Goal: Find contact information: Find contact information

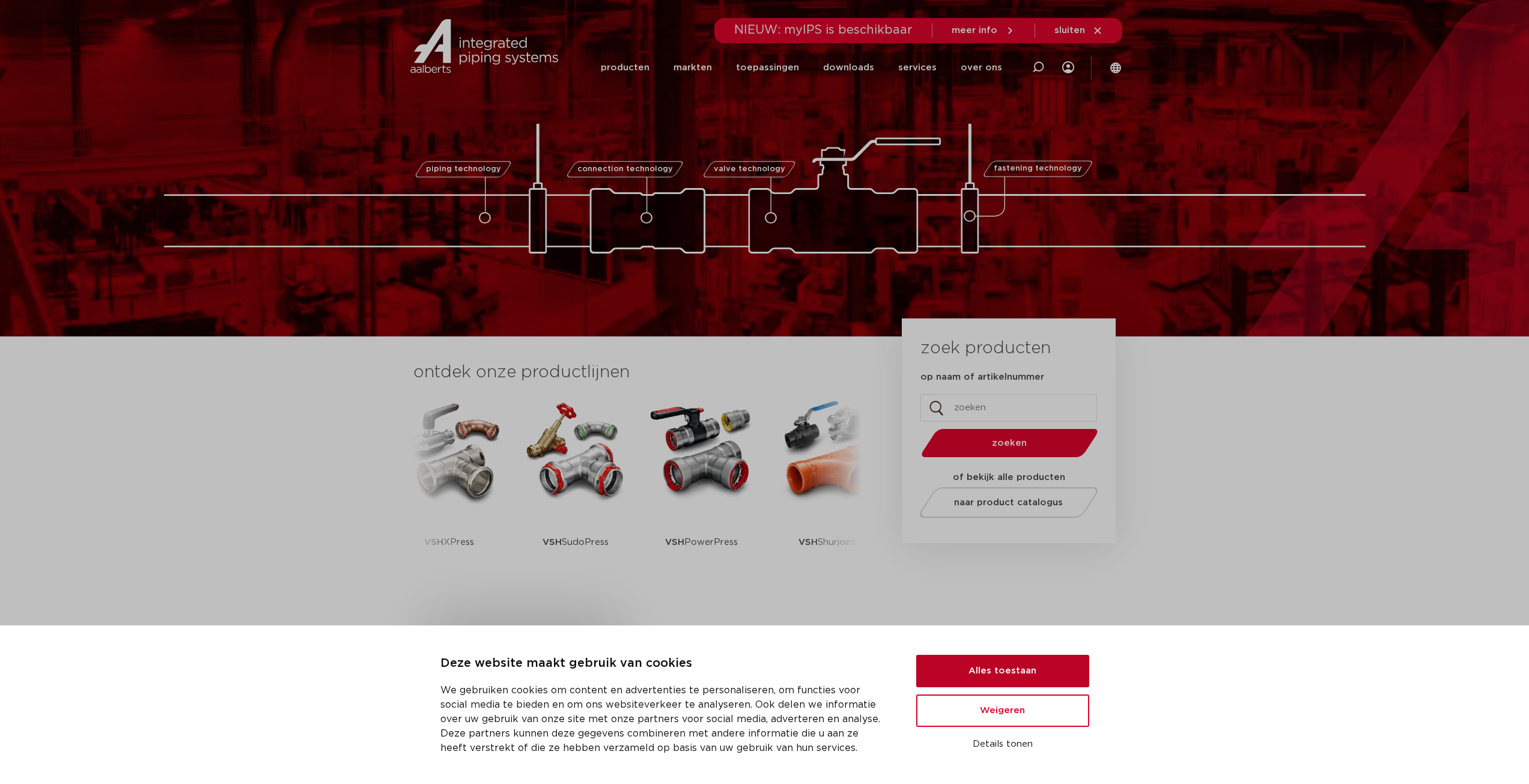
click at [1029, 674] on button "Alles toestaan" at bounding box center [1003, 671] width 173 height 32
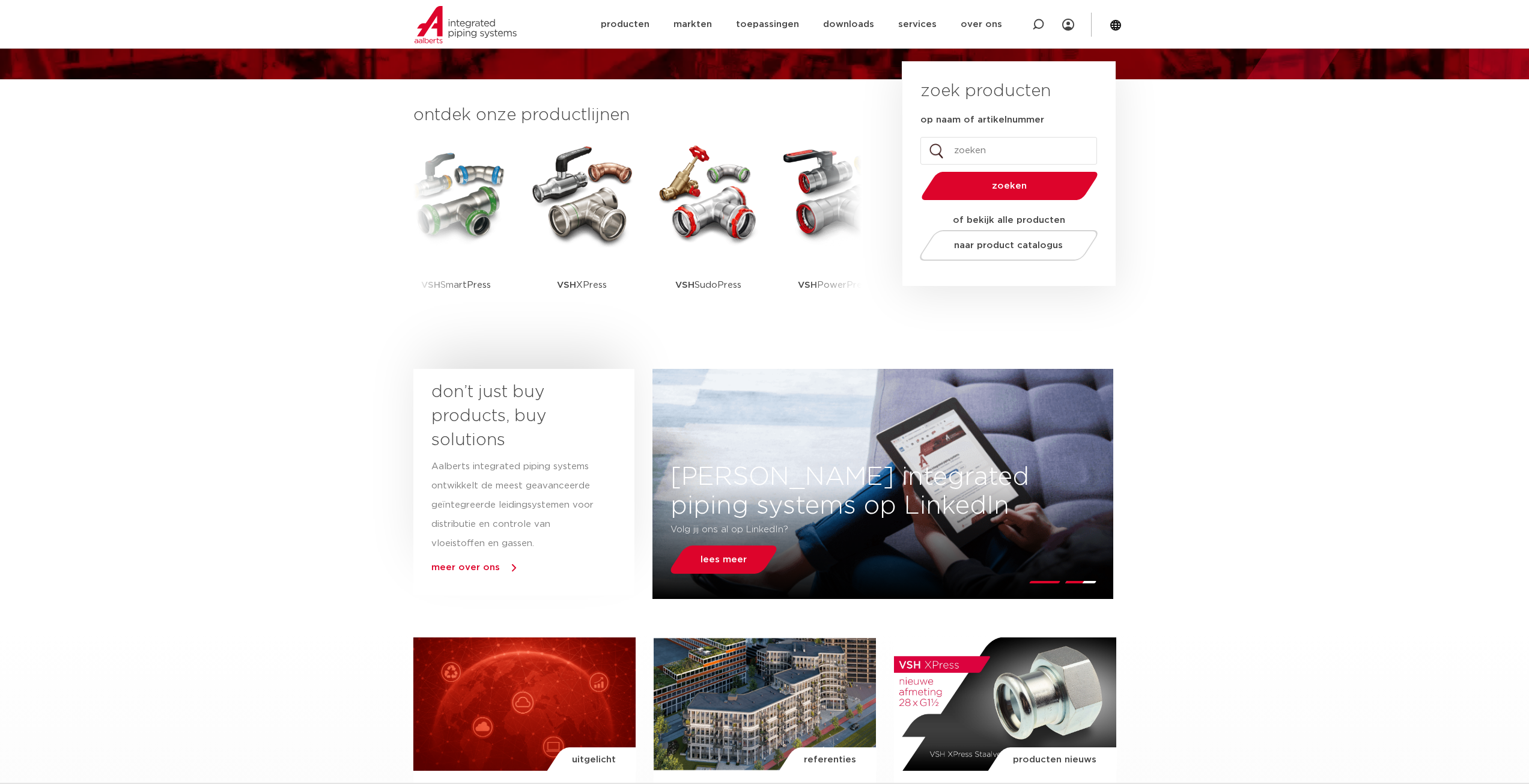
scroll to position [277, 0]
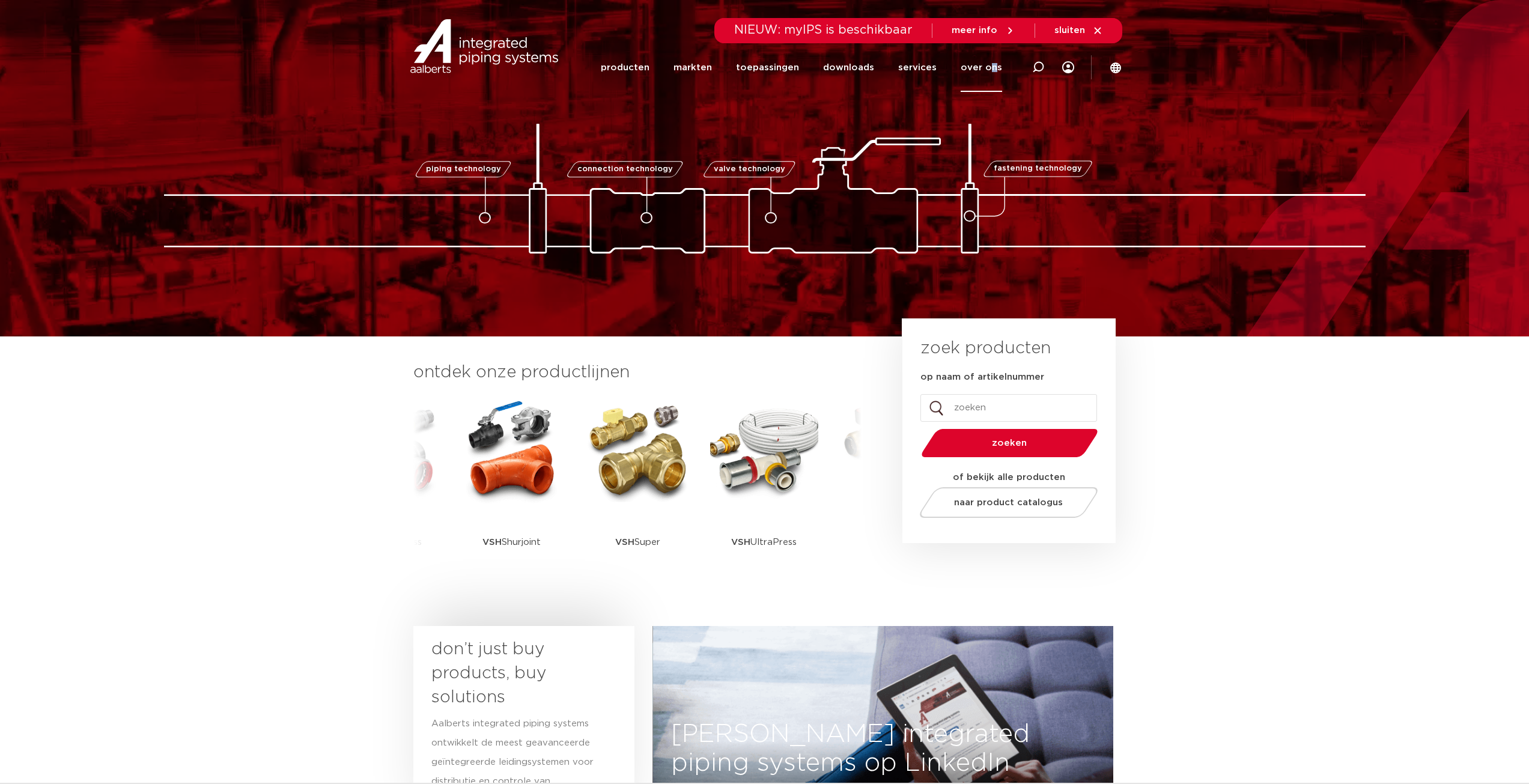
click at [995, 66] on link "over ons" at bounding box center [982, 68] width 42 height 49
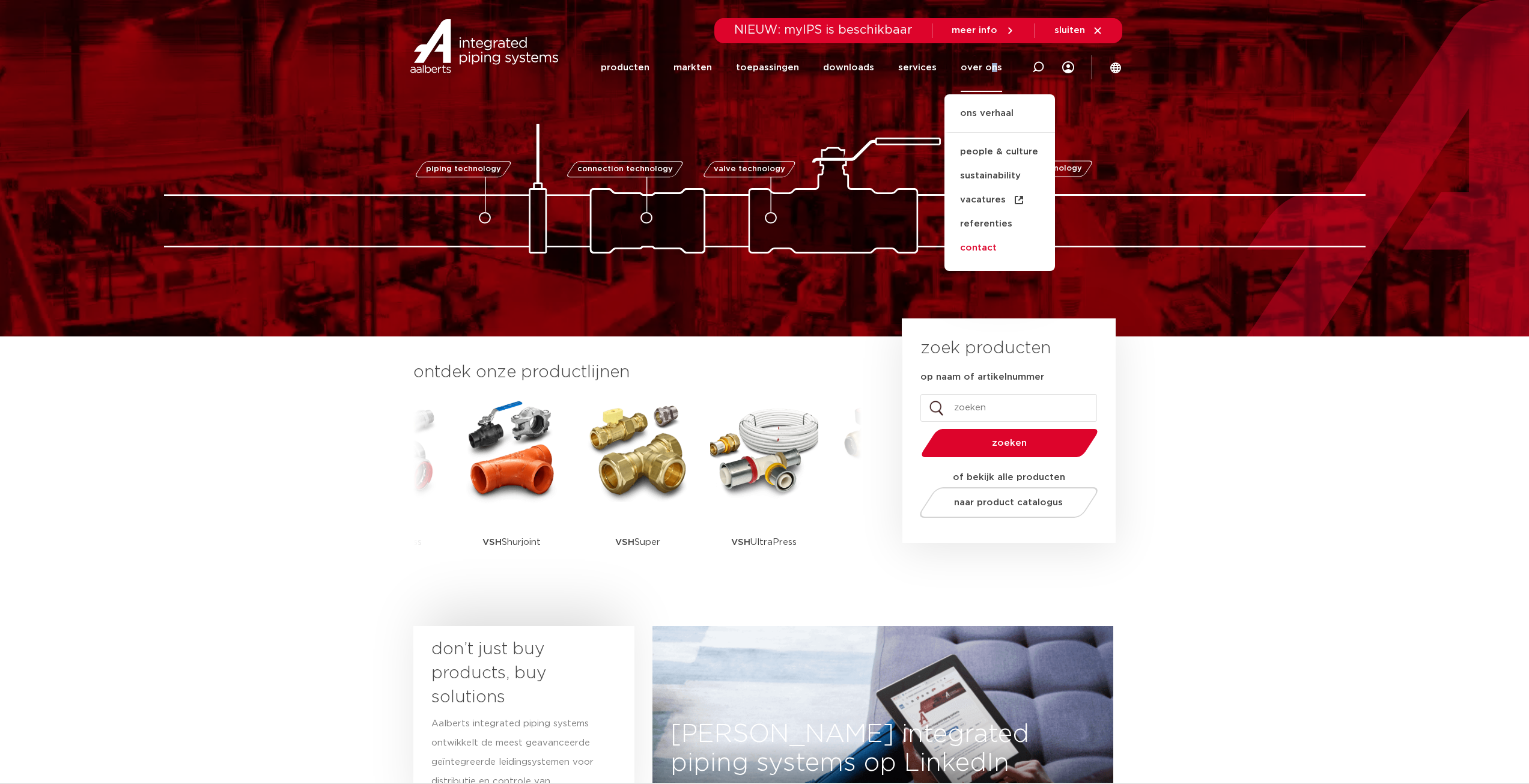
click at [985, 248] on link "contact" at bounding box center [1000, 249] width 111 height 24
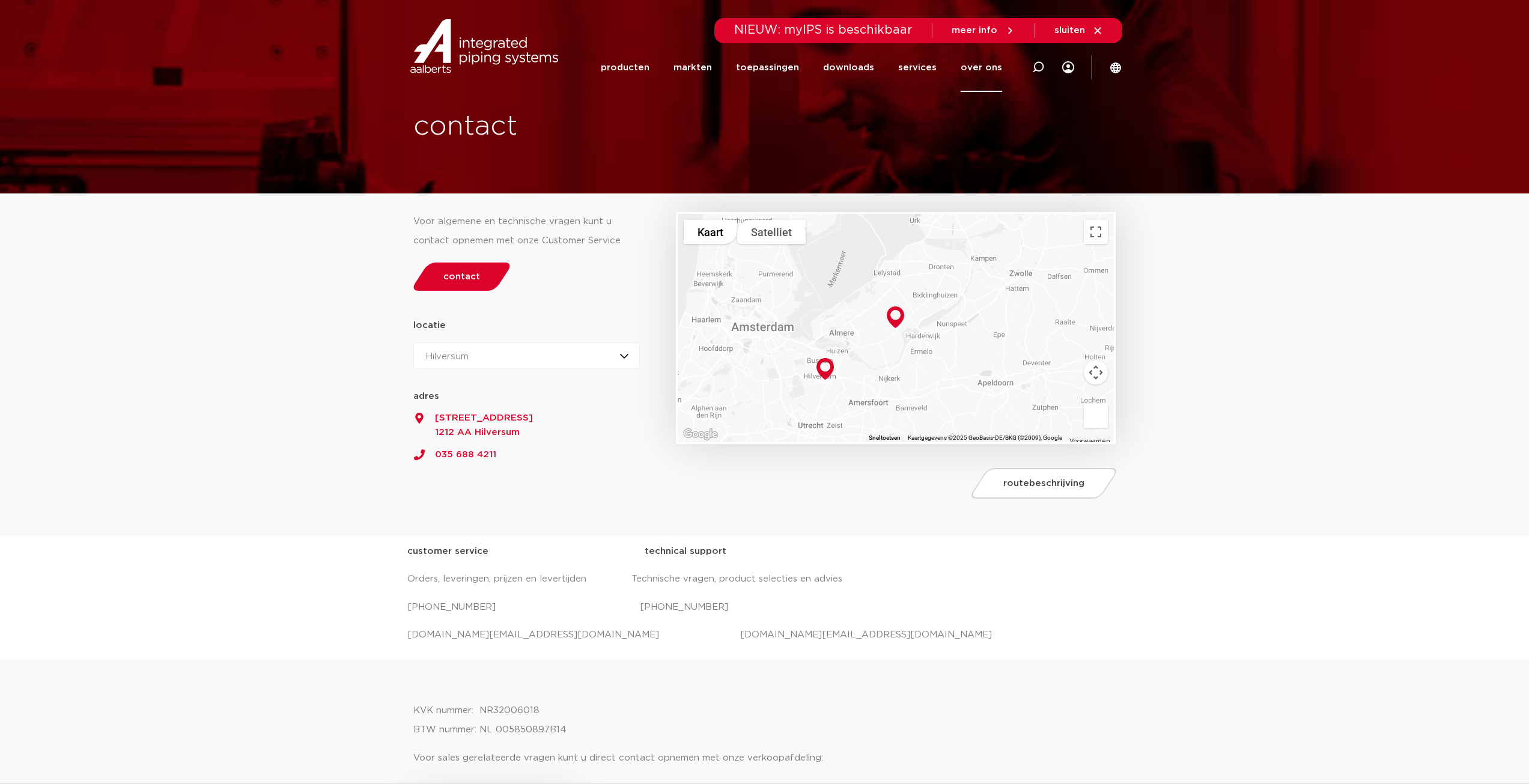
click at [516, 417] on span "Productieweg 9" at bounding box center [527, 418] width 227 height 15
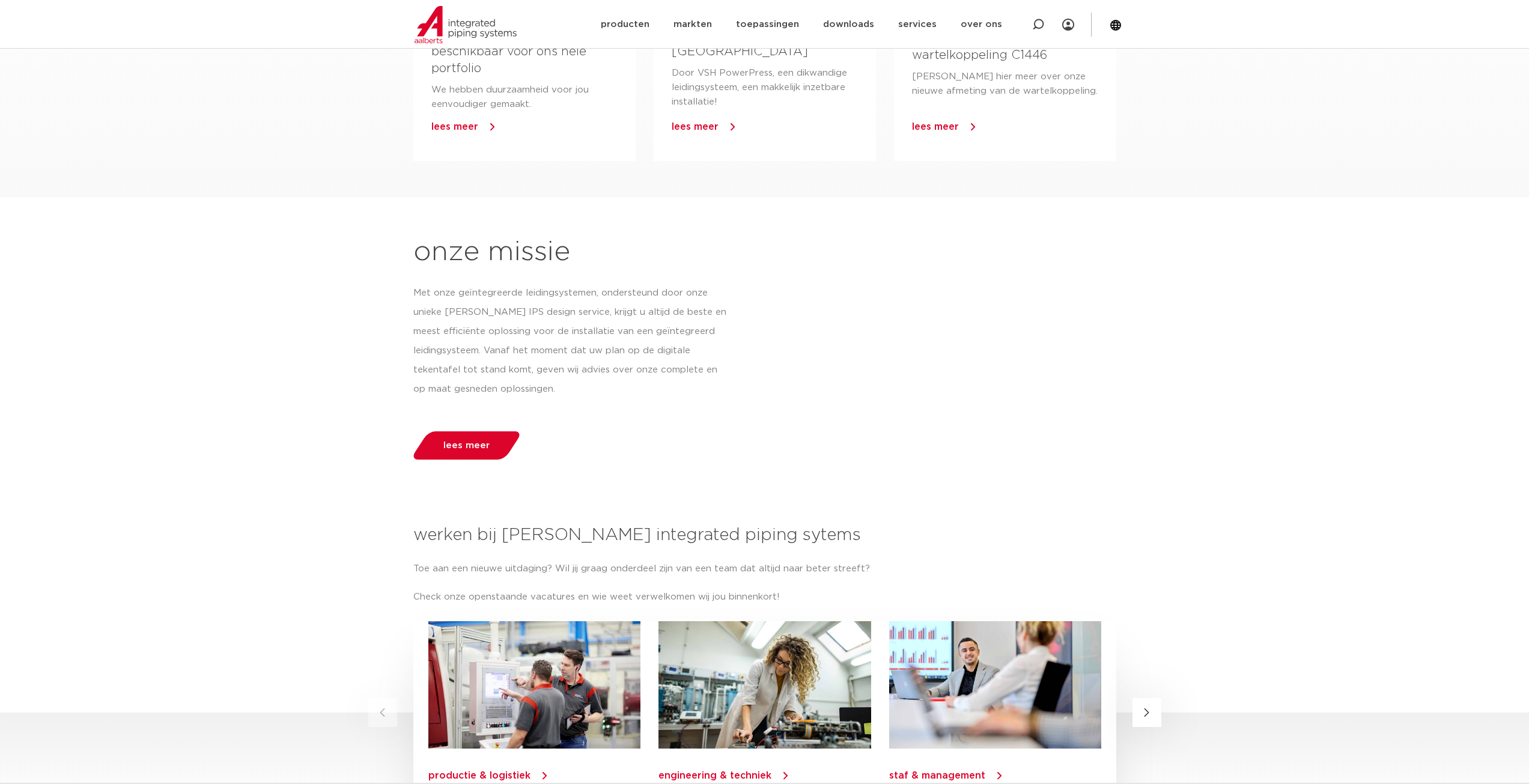
scroll to position [1020, 0]
